Goal: Task Accomplishment & Management: Use online tool/utility

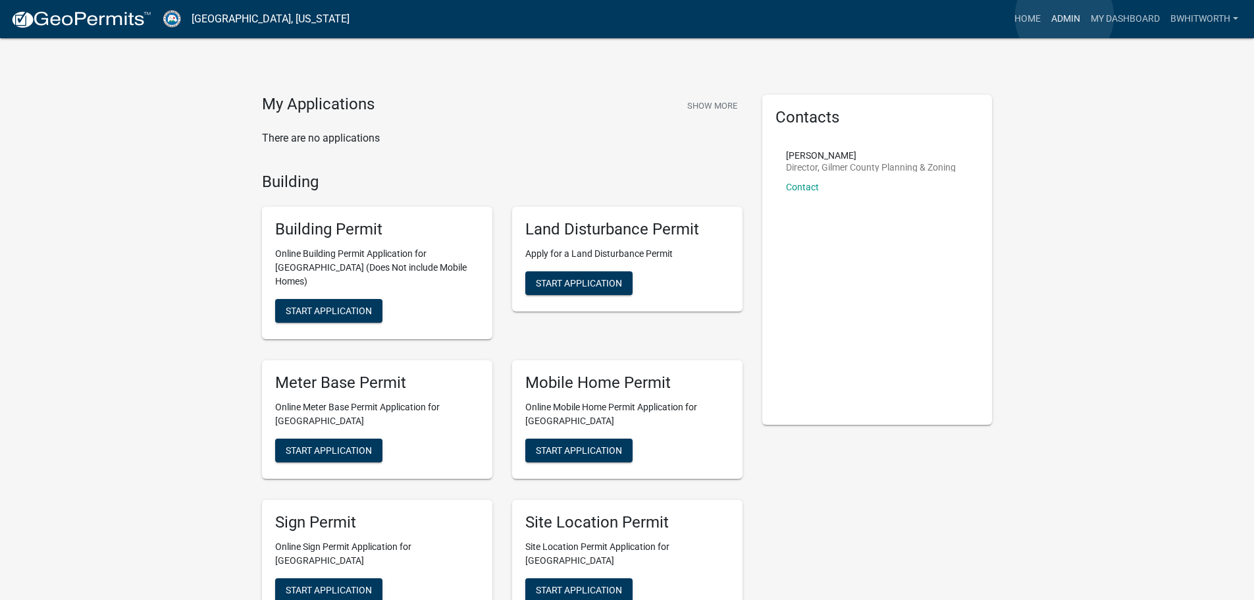
click at [1064, 16] on link "Admin" at bounding box center [1065, 19] width 39 height 25
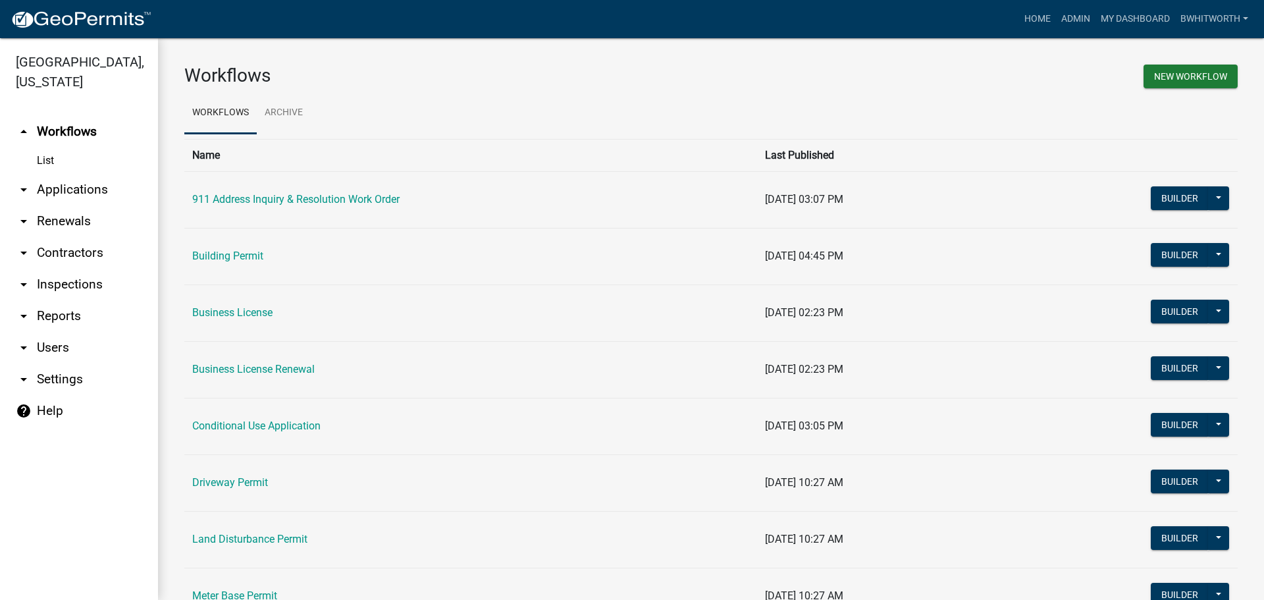
click at [56, 188] on link "arrow_drop_down Applications" at bounding box center [79, 190] width 158 height 32
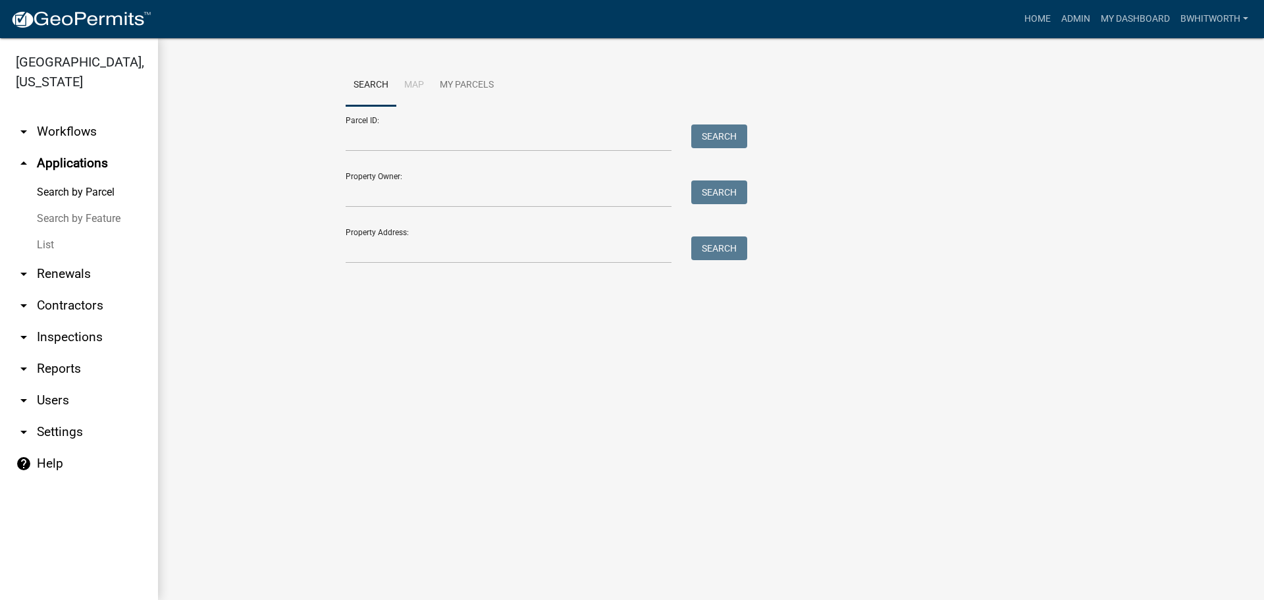
click at [45, 239] on link "List" at bounding box center [79, 245] width 158 height 26
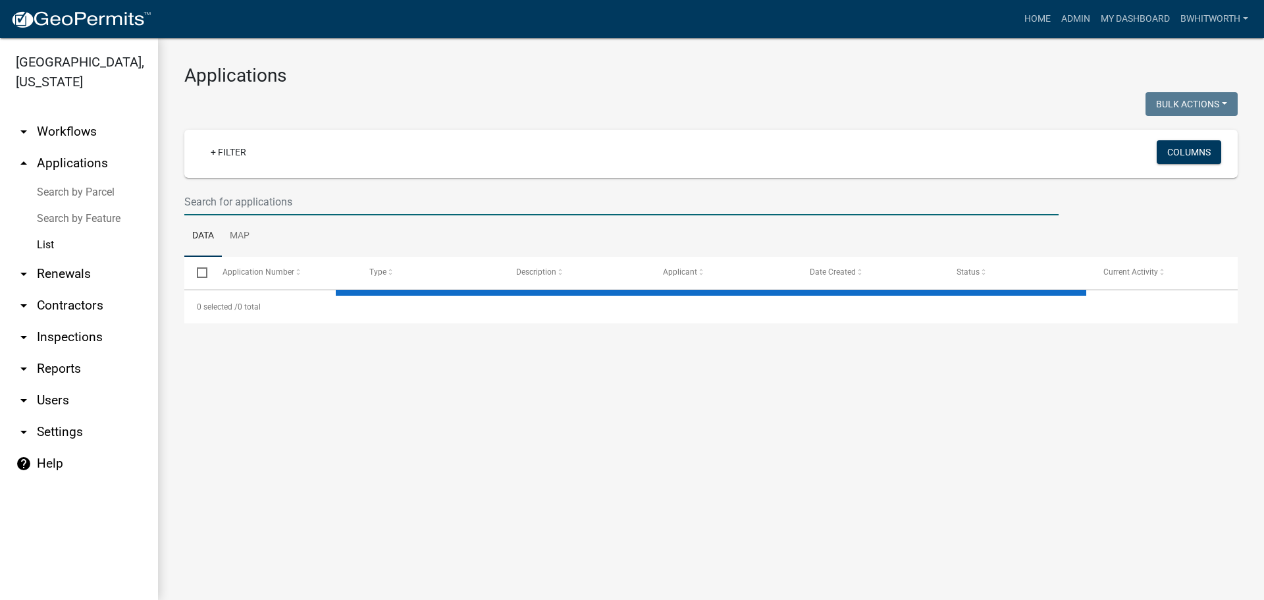
click at [245, 201] on input "text" at bounding box center [621, 201] width 874 height 27
select select "3: 100"
type input "[PERSON_NAME]"
